Goal: Information Seeking & Learning: Learn about a topic

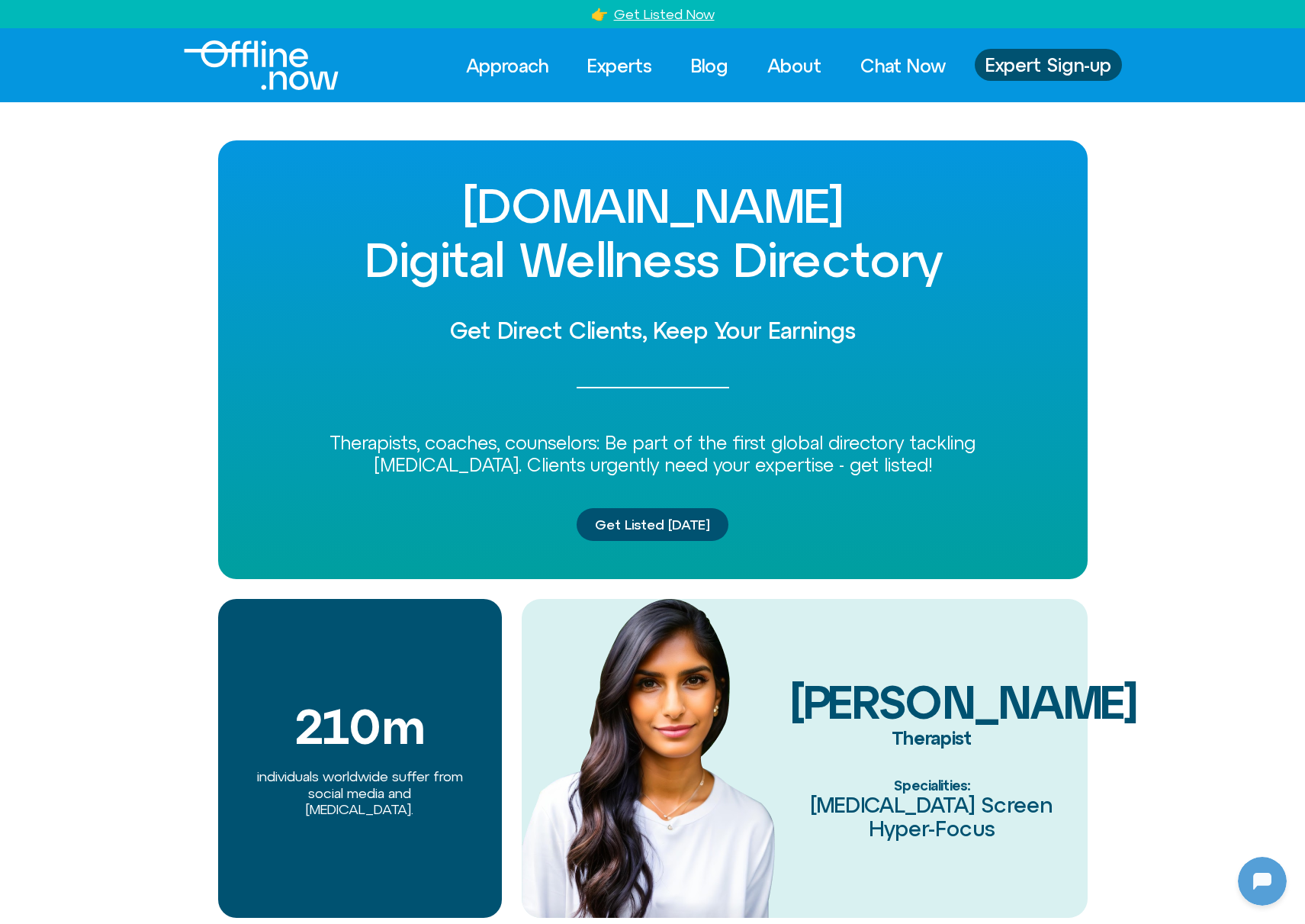
click at [274, 72] on img "Logo" at bounding box center [262, 65] width 155 height 50
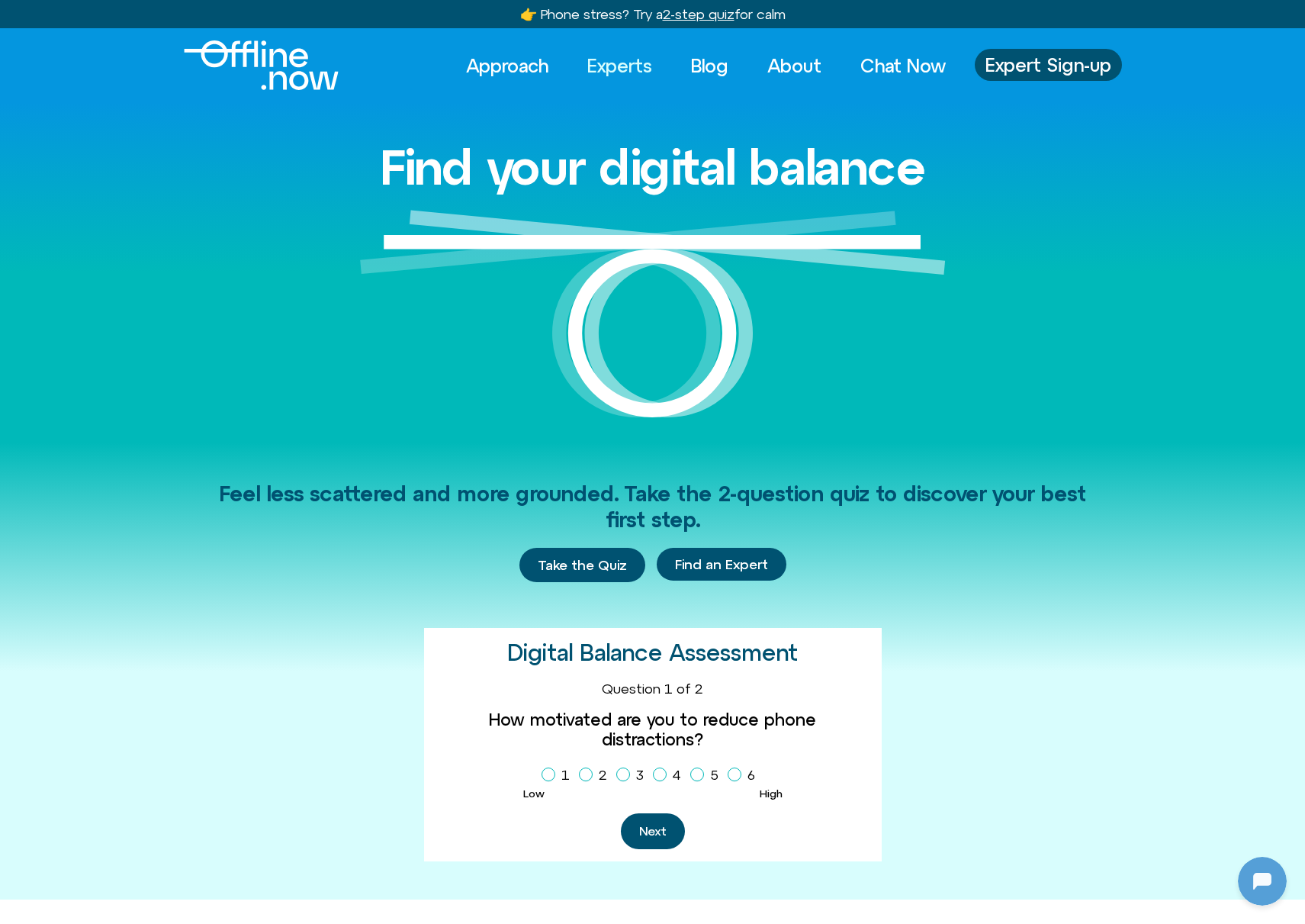
click at [601, 67] on link "Experts" at bounding box center [620, 66] width 92 height 33
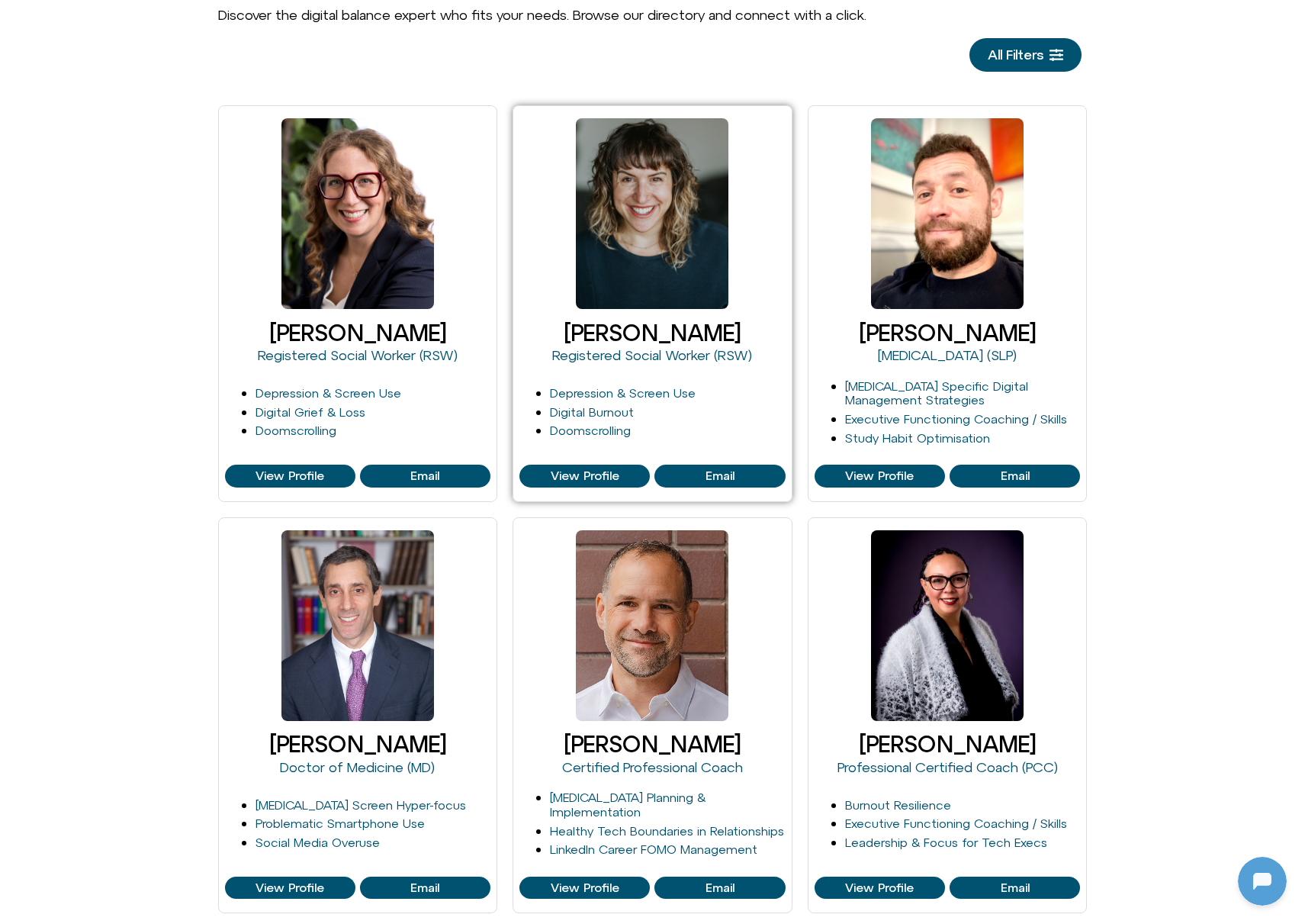
scroll to position [207, 0]
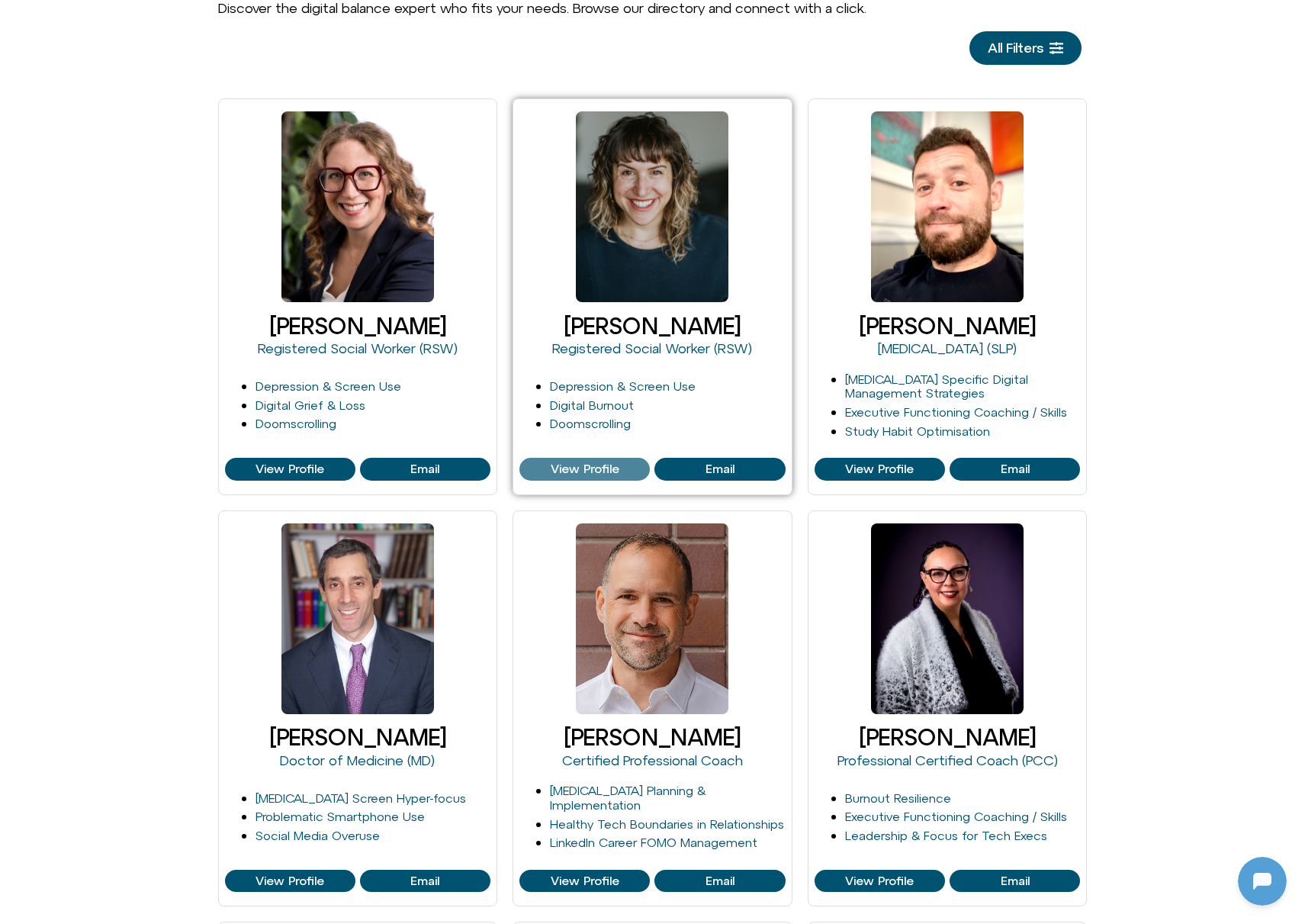
click at [605, 470] on span "View Profile" at bounding box center [585, 469] width 69 height 14
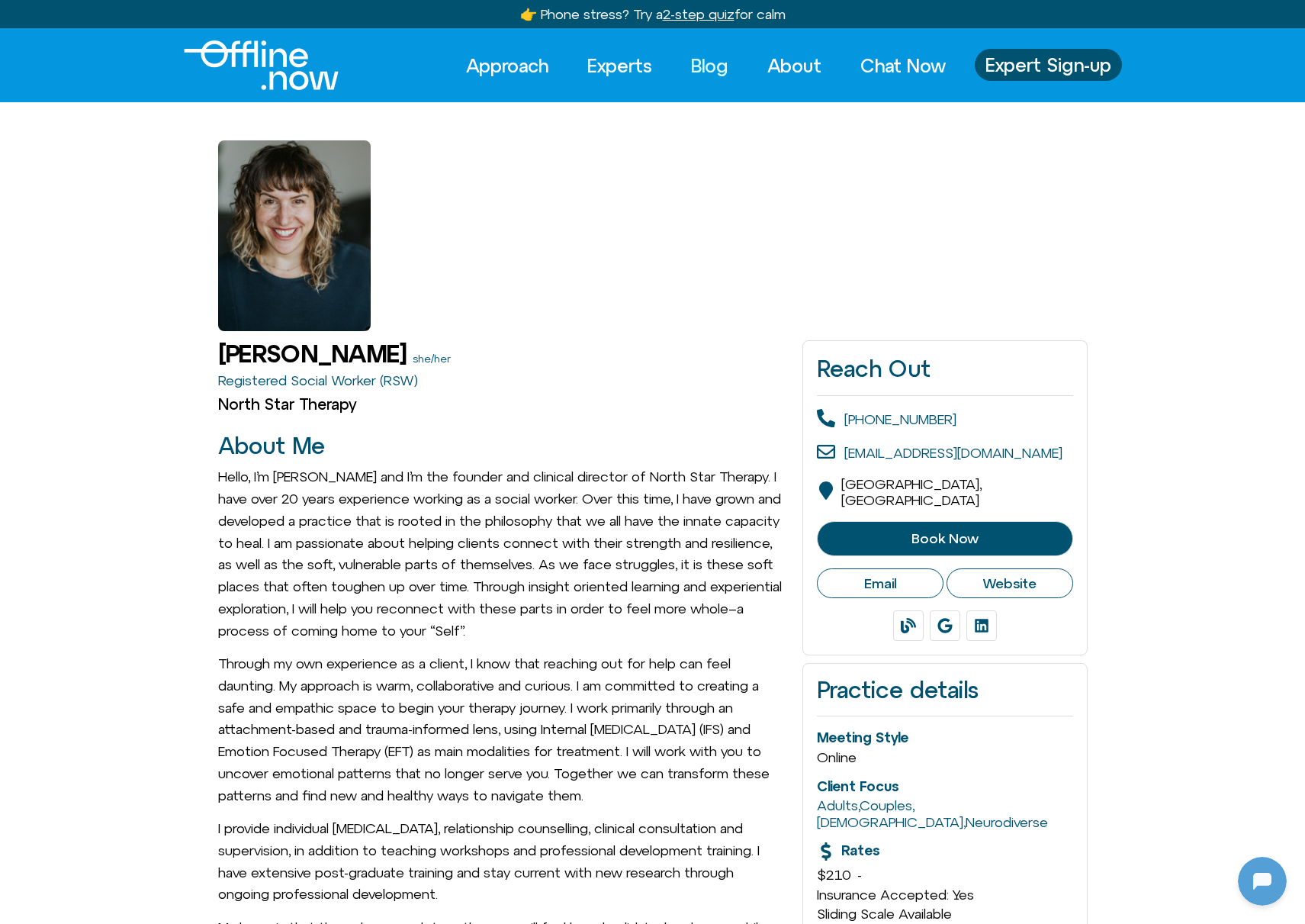
click at [701, 68] on link "Blog" at bounding box center [709, 66] width 65 height 33
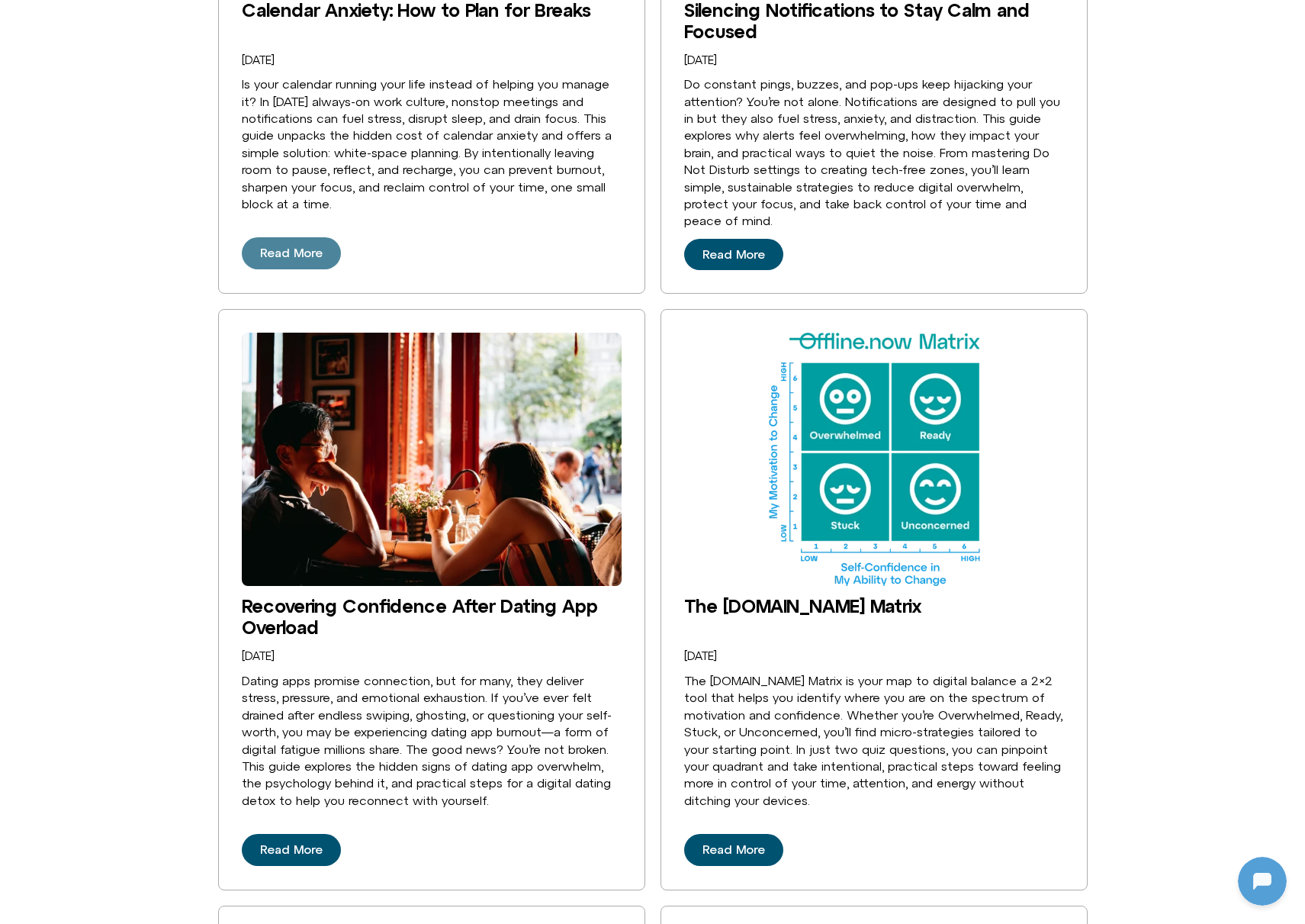
scroll to position [4, 0]
click at [290, 257] on span "Read More" at bounding box center [292, 254] width 63 height 14
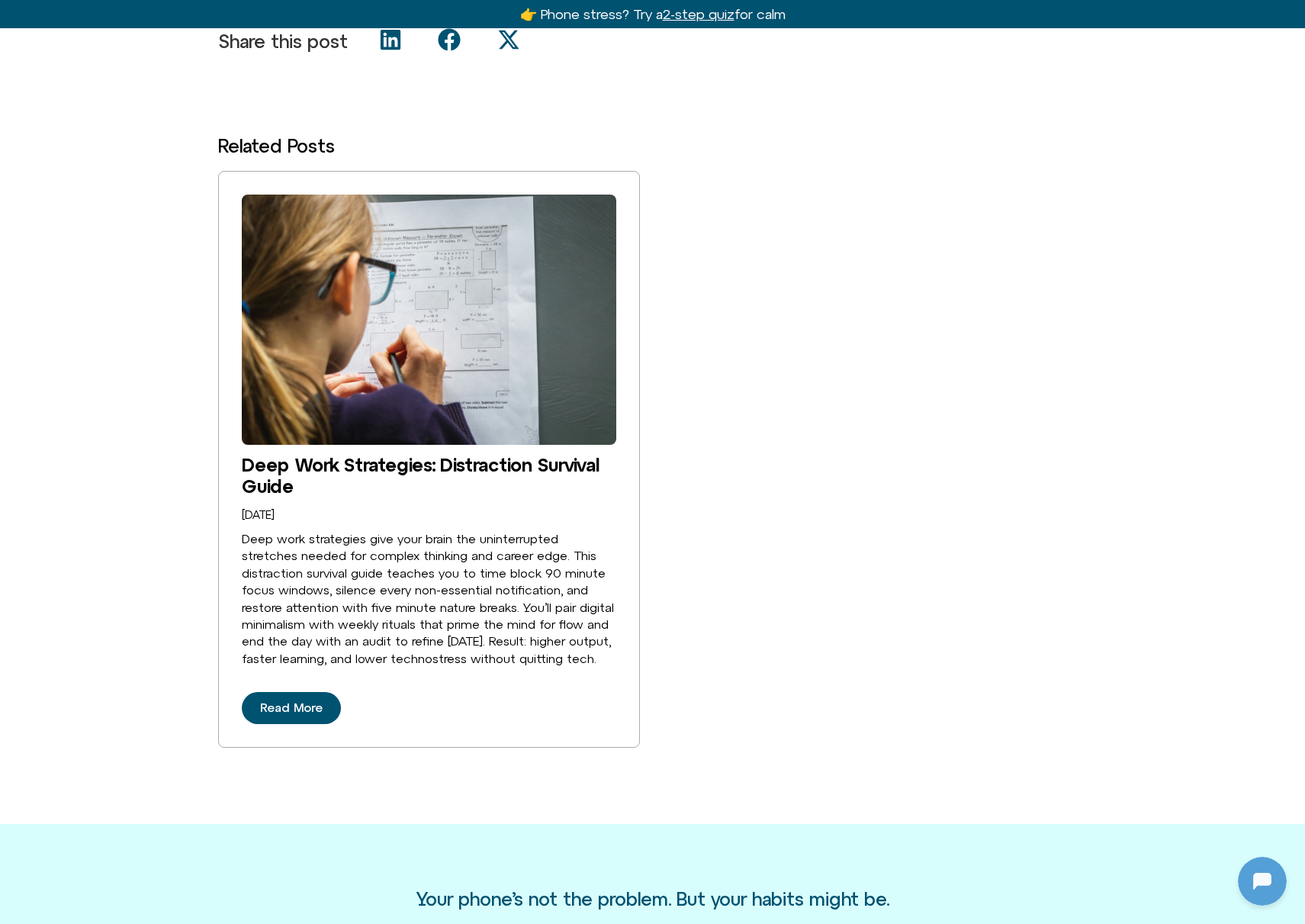
scroll to position [2777, 0]
